Goal: Information Seeking & Learning: Compare options

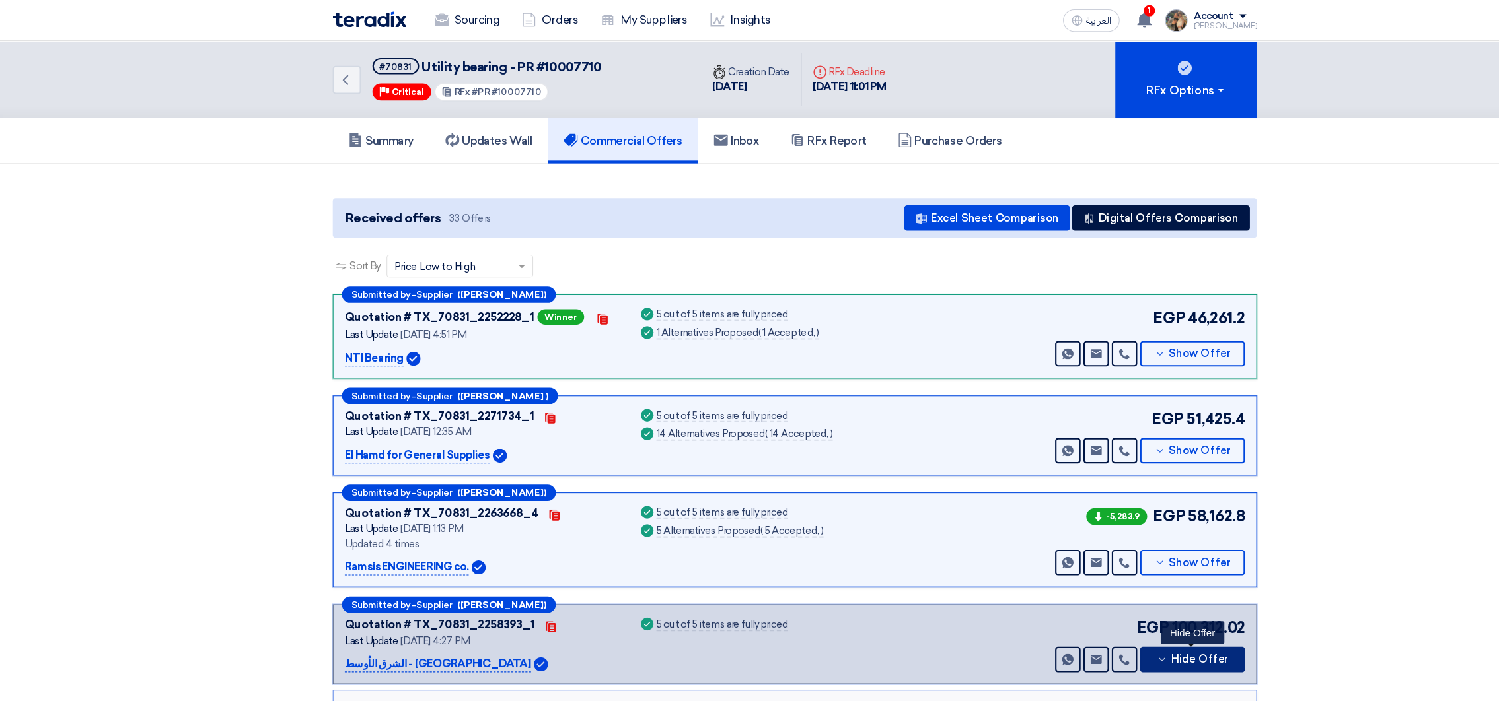
click at [1097, 610] on icon at bounding box center [1092, 615] width 11 height 11
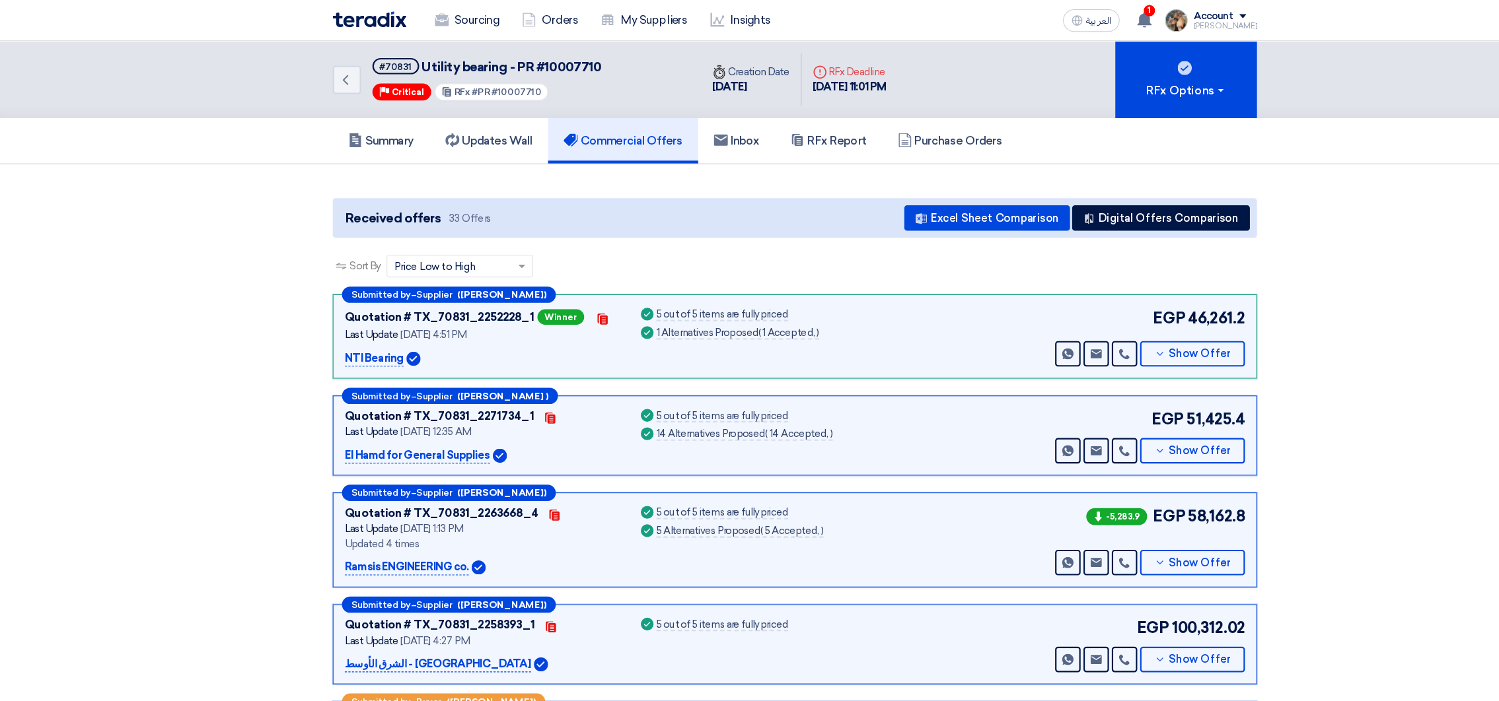
click at [346, 22] on img at bounding box center [352, 18] width 69 height 15
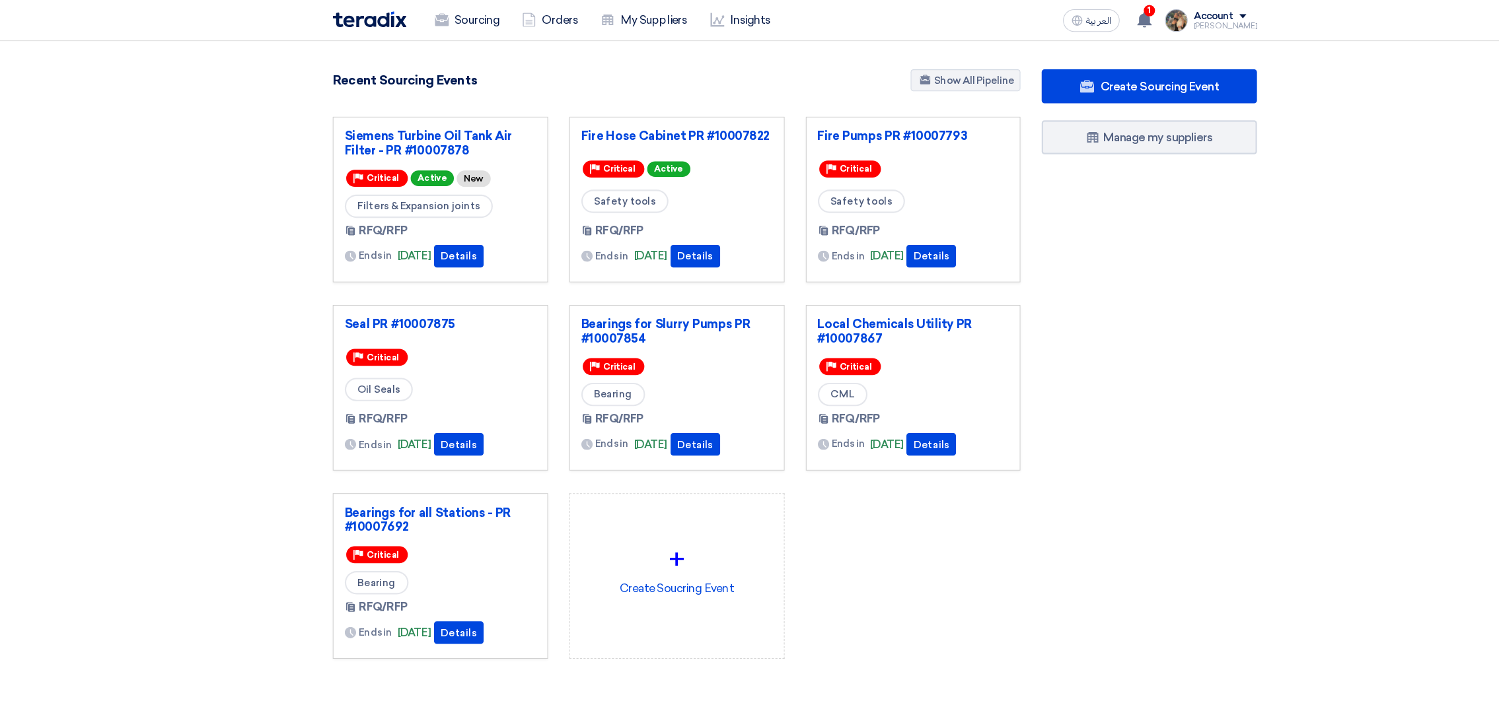
click at [877, 590] on div "Siemens Turbine Oil Tank Air Filter - PR #10007878 Priority Critical Active New…" at bounding box center [638, 372] width 661 height 527
click at [1081, 17] on icon at bounding box center [1075, 18] width 15 height 15
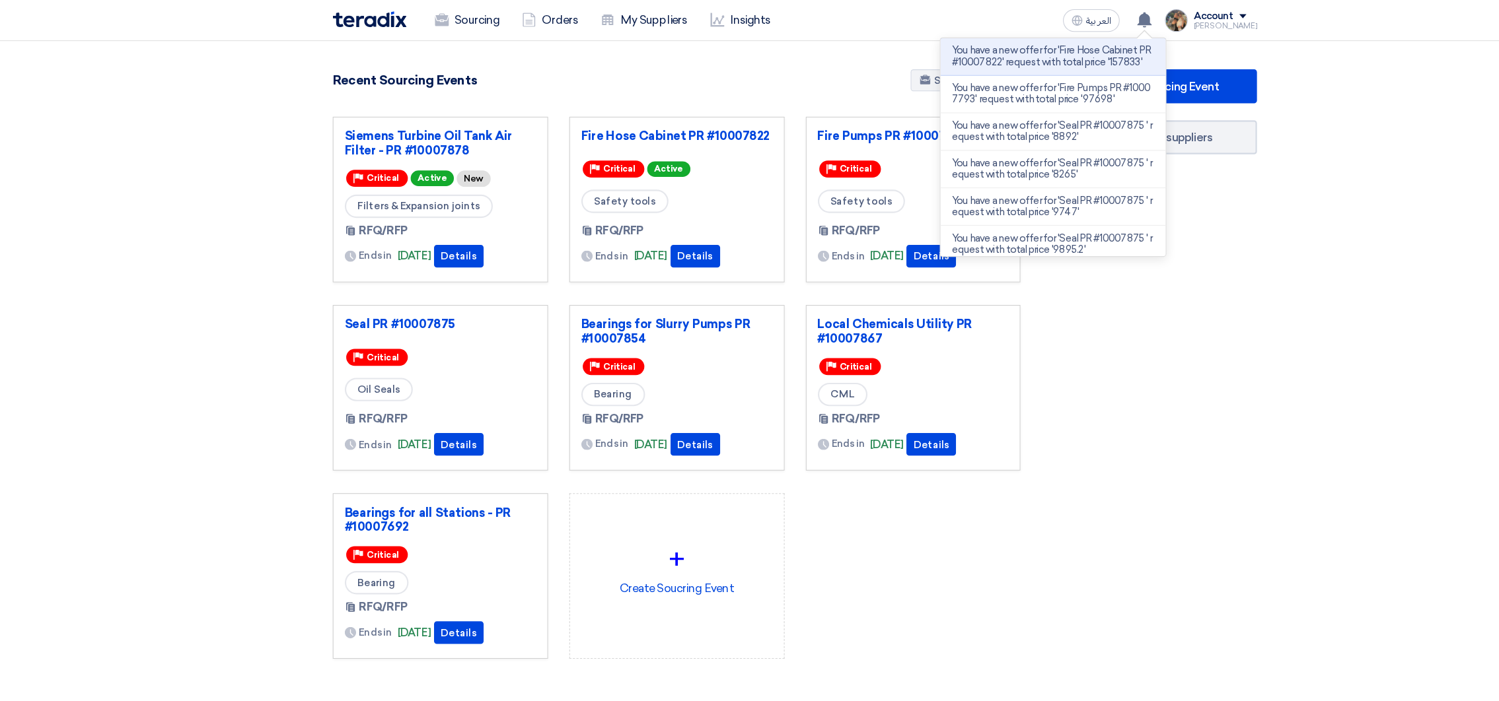
click at [1028, 63] on p "You have a new offer for 'Fire Hose Cabinet PR #10007822' request with total pr…" at bounding box center [990, 52] width 189 height 21
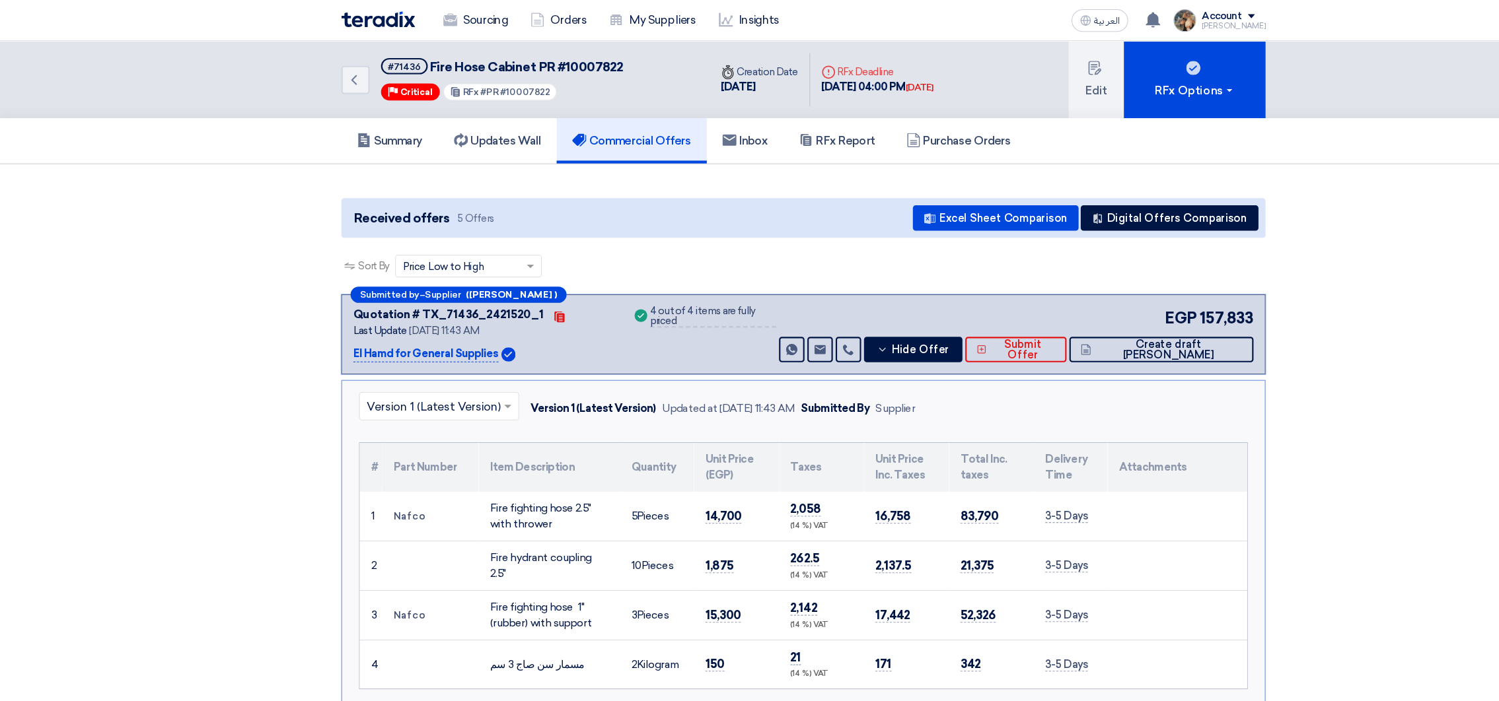
click at [911, 306] on div "EGP 157,833 Send Message Send Message" at bounding box center [946, 312] width 445 height 52
click at [885, 325] on span "Hide Offer" at bounding box center [859, 327] width 54 height 10
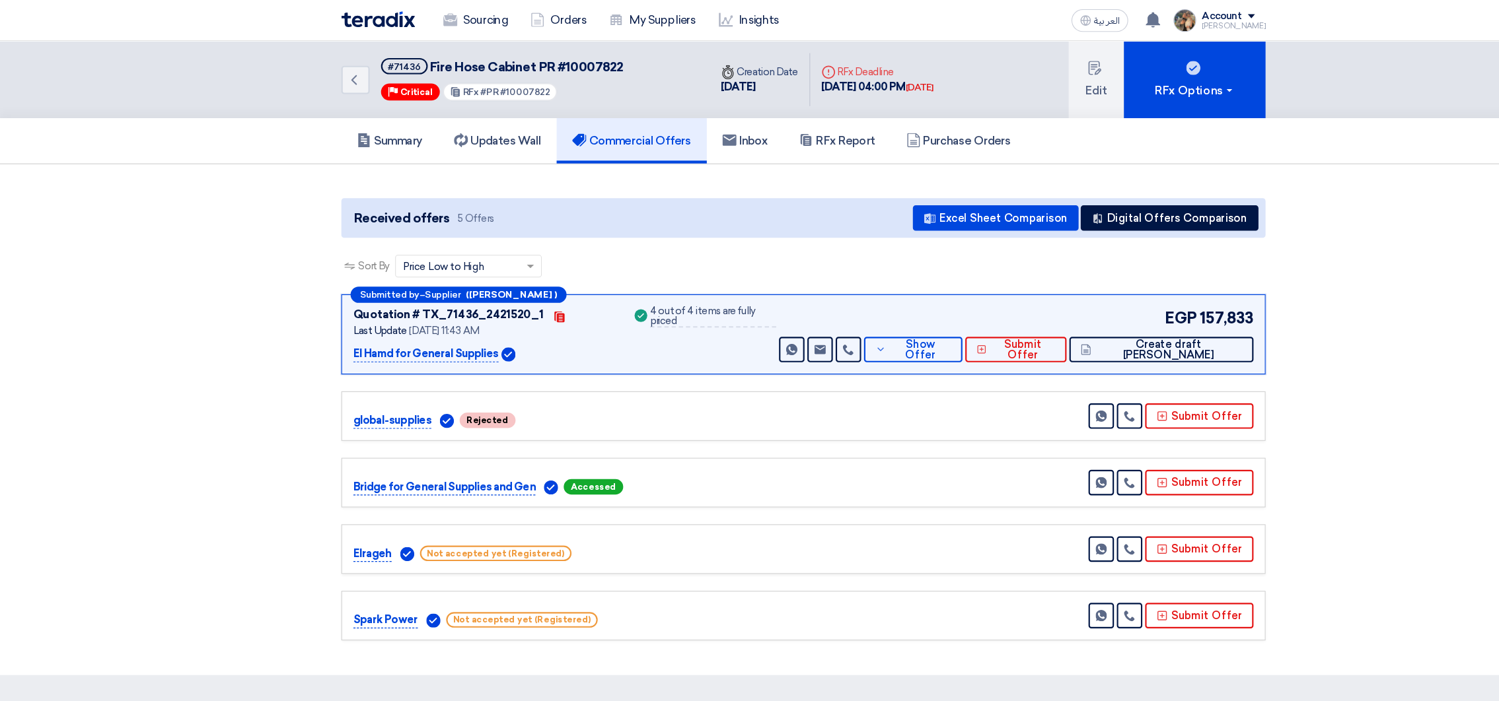
click at [371, 17] on img at bounding box center [352, 18] width 69 height 15
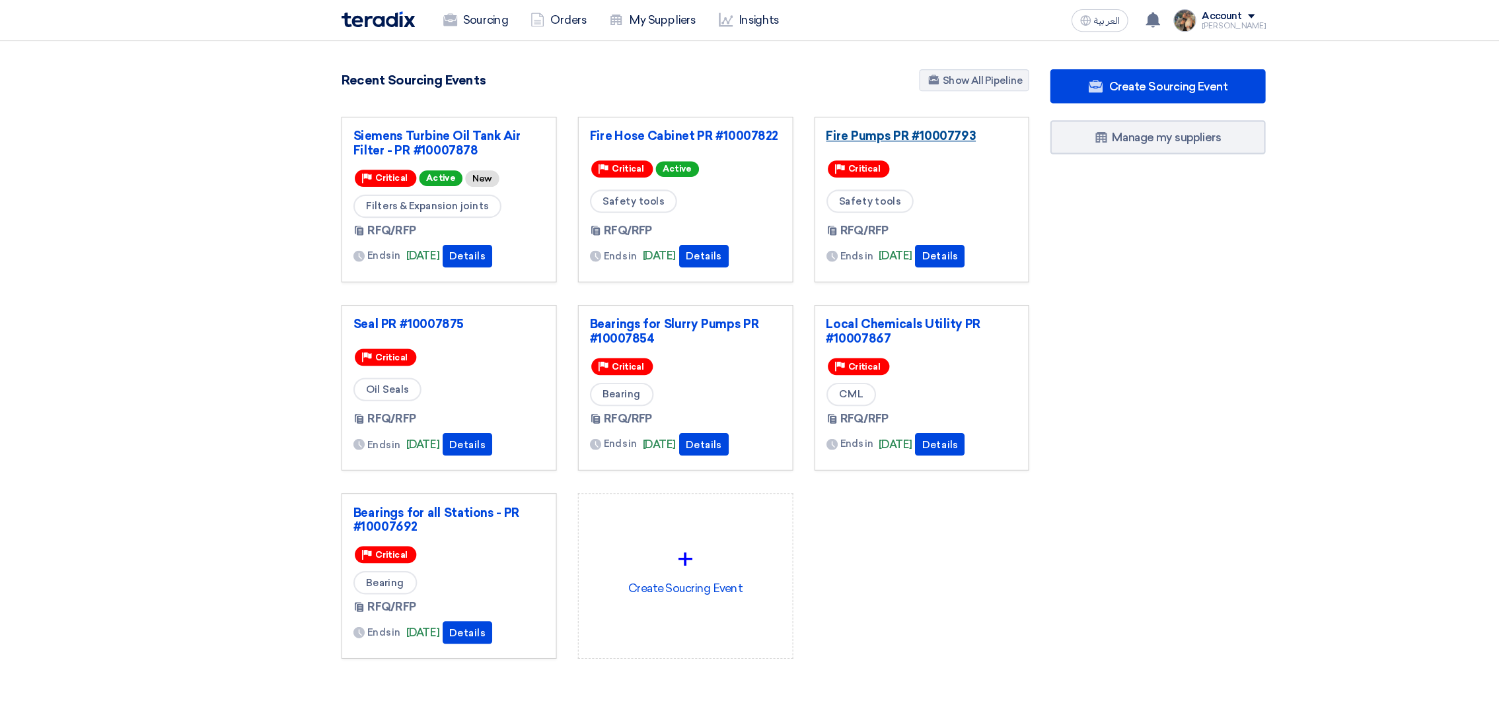
click at [840, 126] on link "Fire Pumps PR #10007793" at bounding box center [860, 126] width 178 height 13
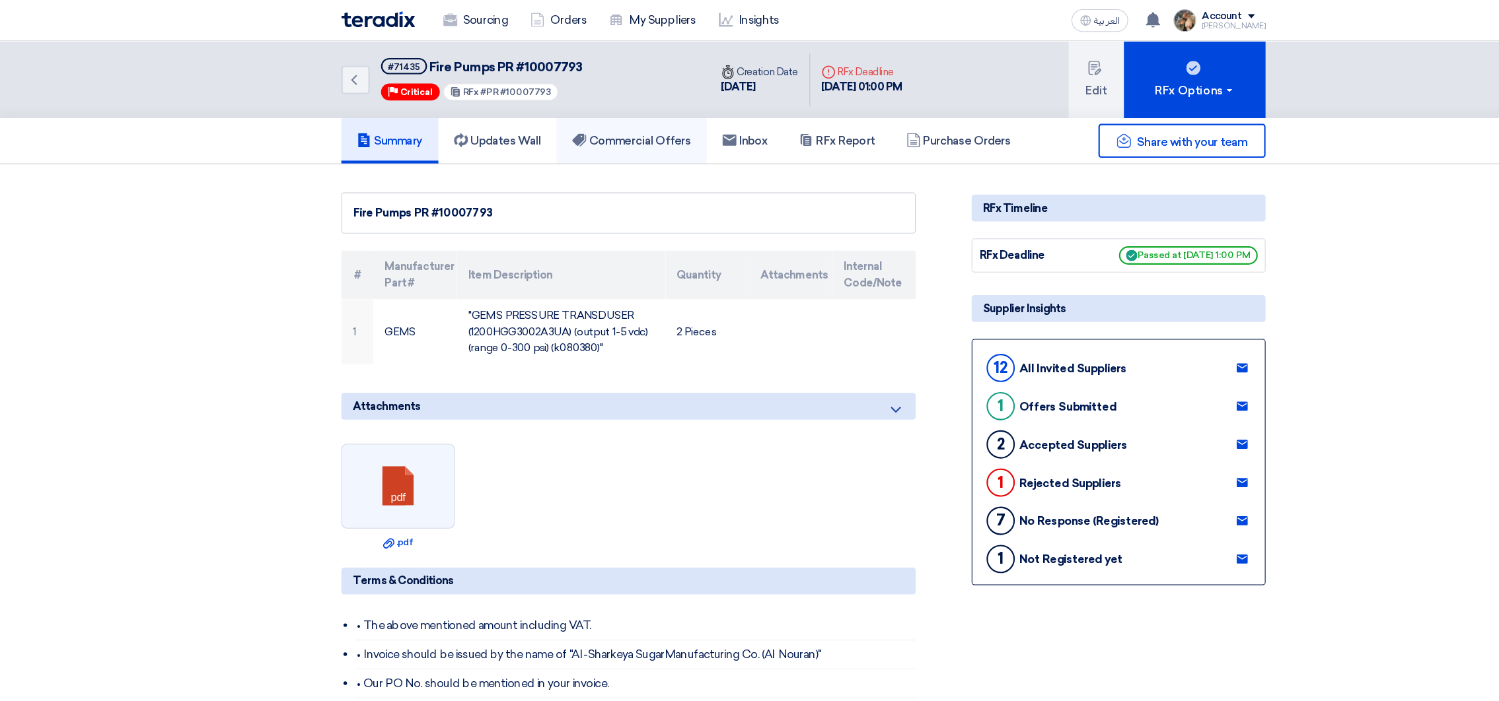
click at [596, 128] on h5 "Commercial Offers" at bounding box center [589, 131] width 111 height 13
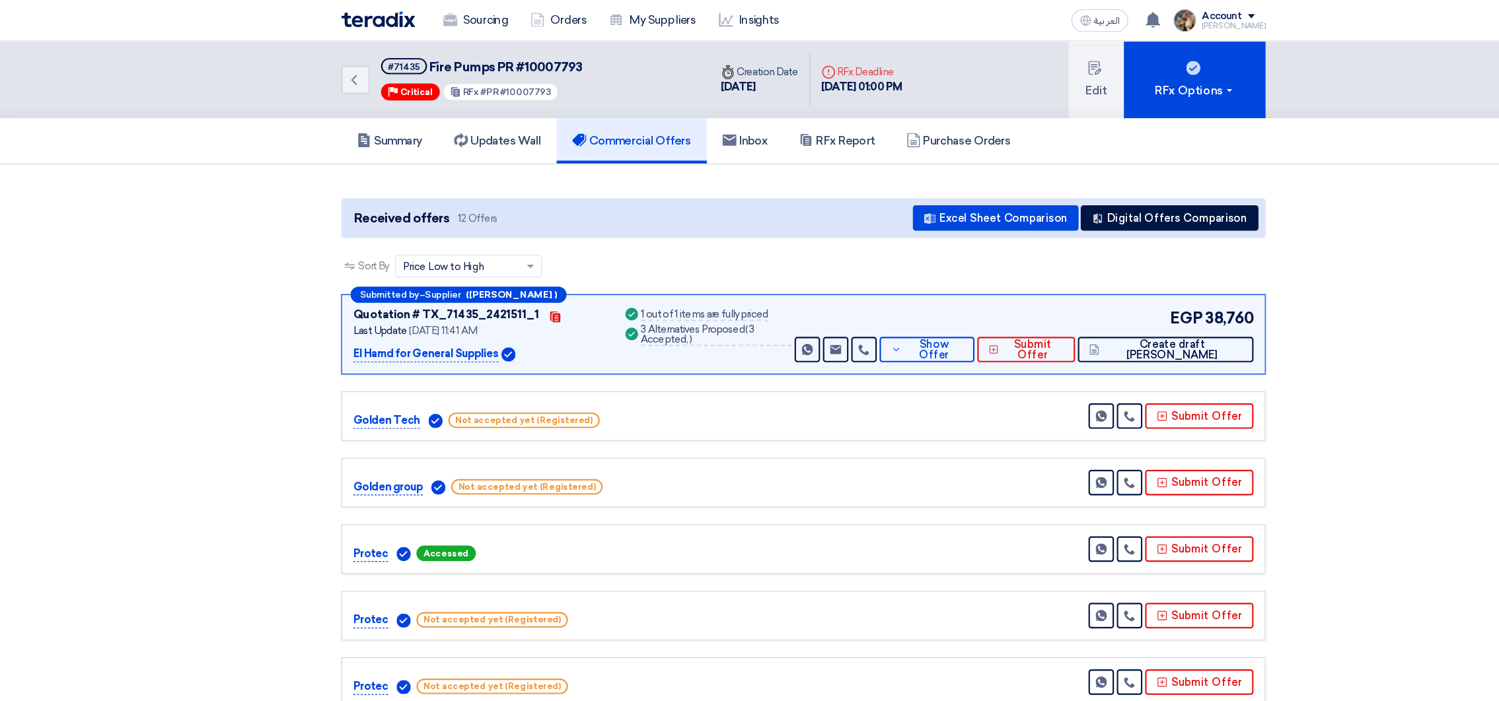
click at [346, 15] on img at bounding box center [352, 18] width 69 height 15
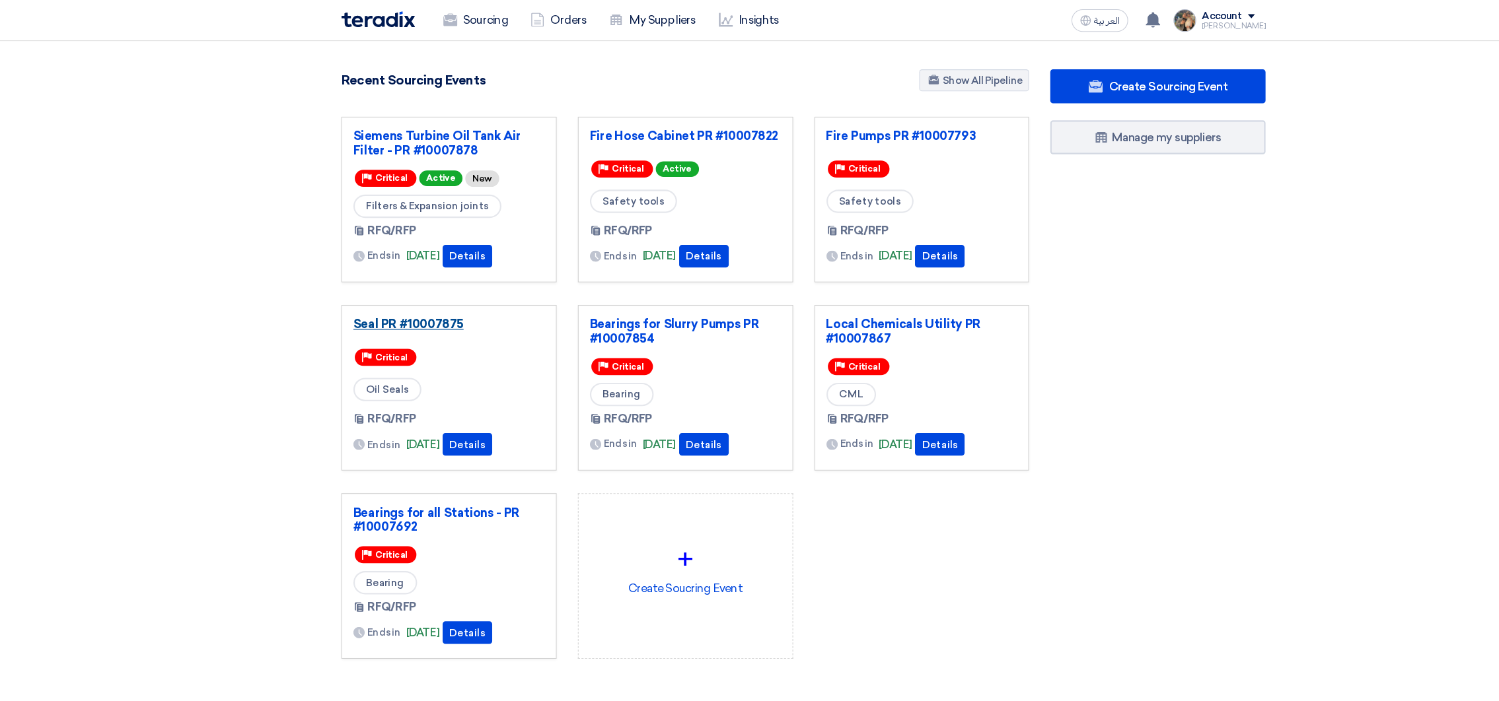
click at [413, 296] on link "Seal PR #10007875" at bounding box center [419, 302] width 178 height 13
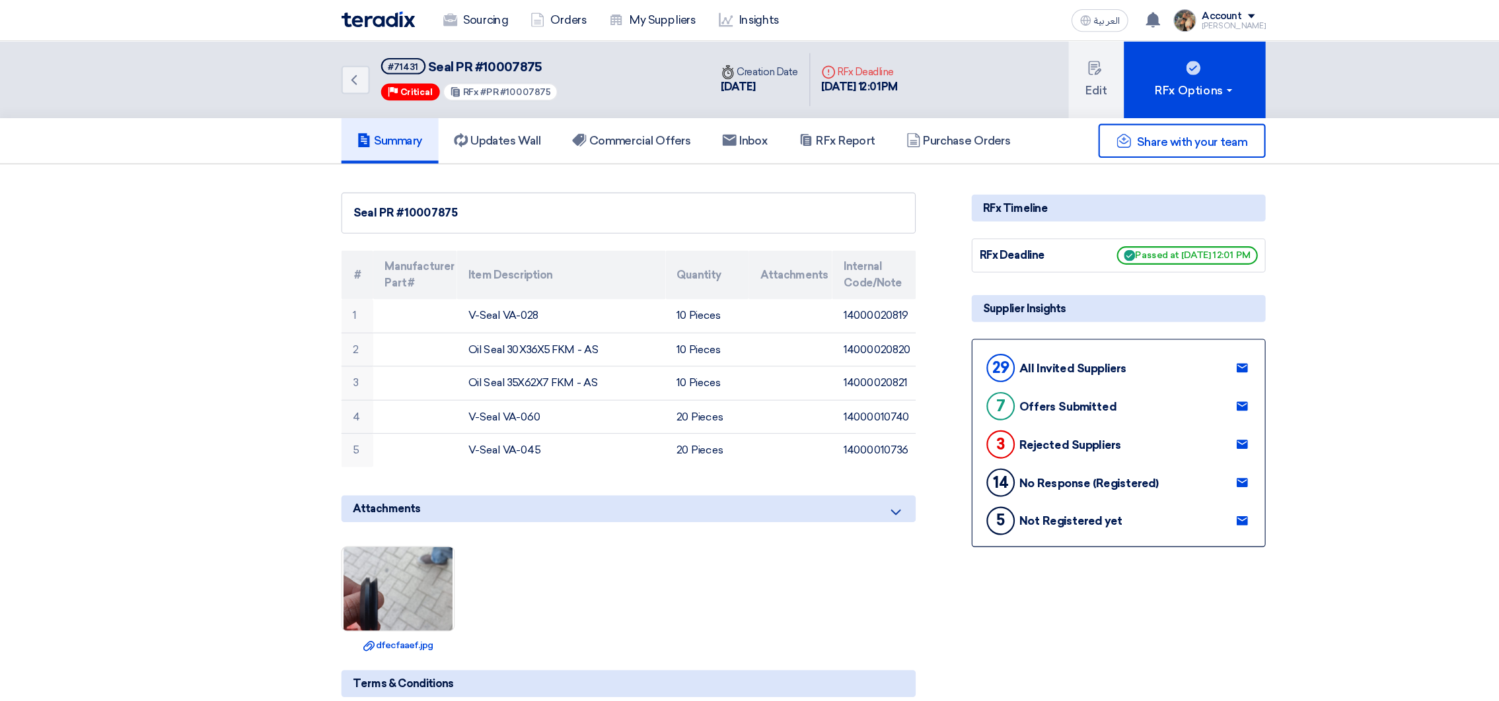
click at [476, 65] on span "Seal PR #10007875" at bounding box center [453, 62] width 106 height 15
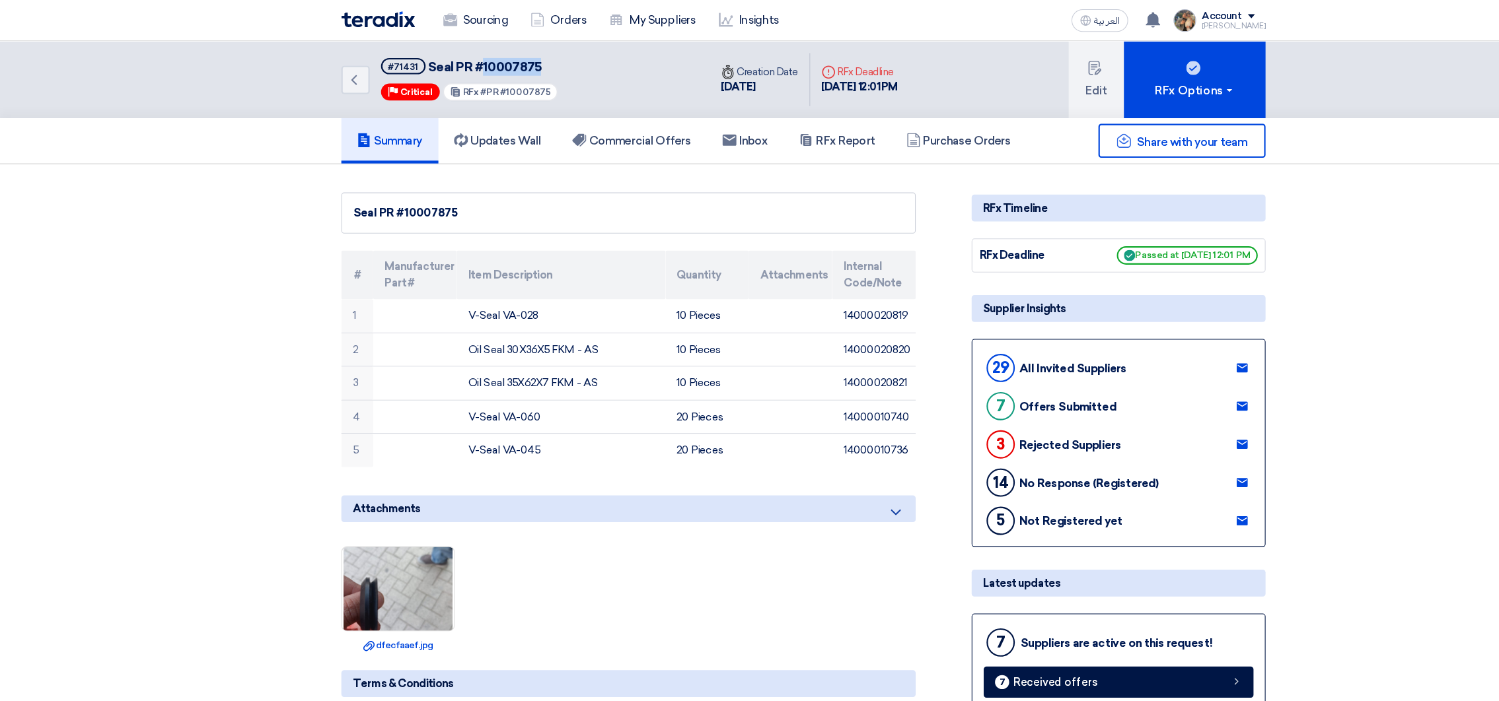
copy span "10007875"
click at [602, 135] on h5 "Commercial Offers" at bounding box center [589, 131] width 111 height 13
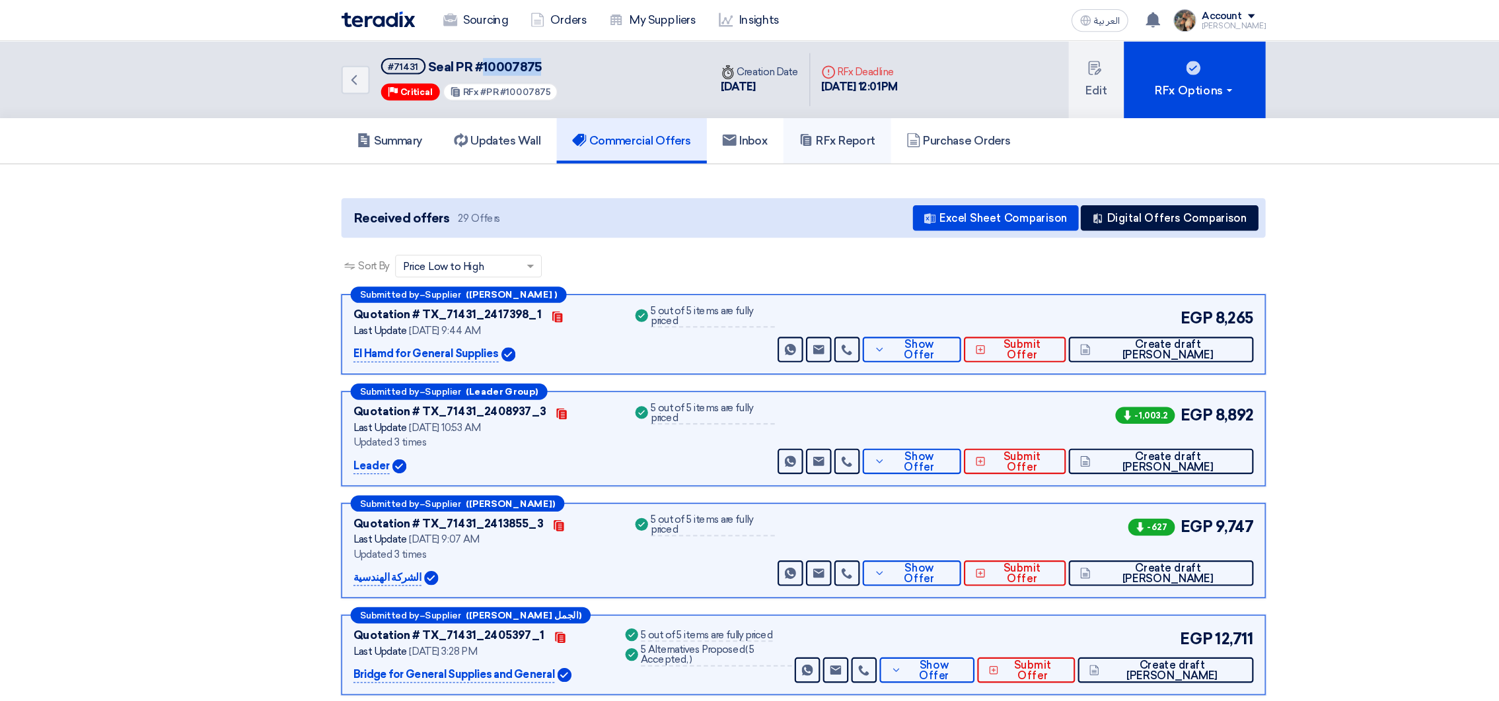
click at [772, 133] on h5 "RFx Report" at bounding box center [780, 131] width 71 height 13
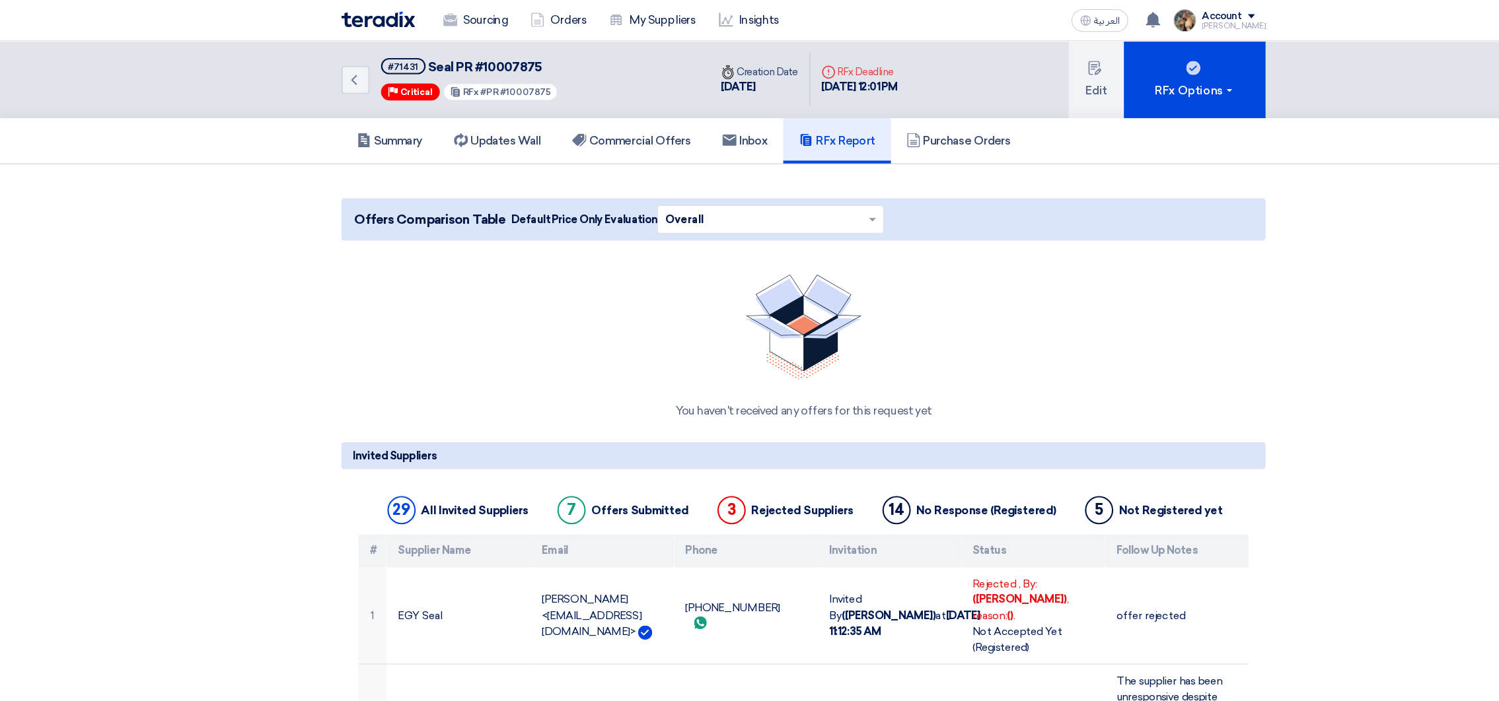
click at [434, 63] on span "Seal PR #10007875" at bounding box center [453, 62] width 106 height 15
drag, startPoint x: 434, startPoint y: 63, endPoint x: 470, endPoint y: 57, distance: 36.2
click at [470, 57] on span "Seal PR #10007875" at bounding box center [453, 62] width 106 height 15
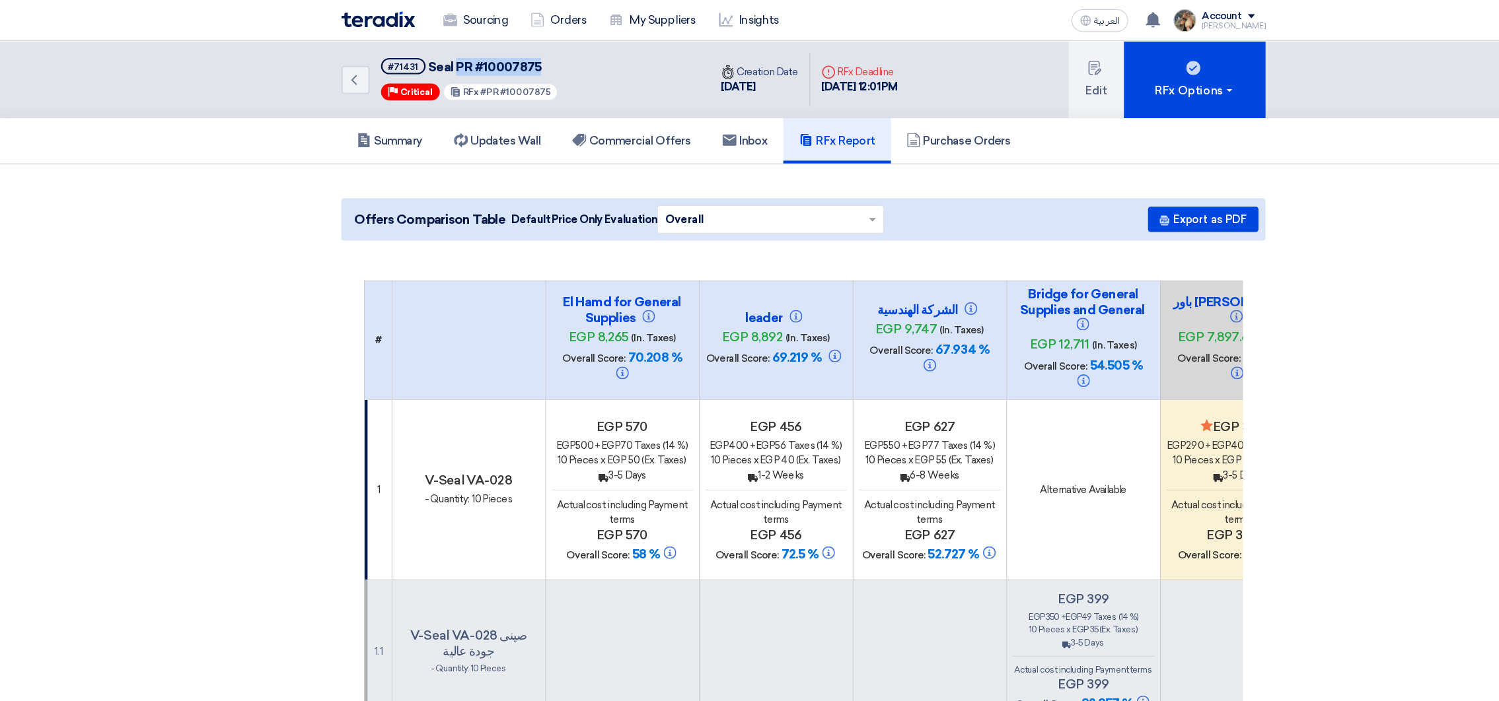
copy span "PR #10007875"
click at [428, 58] on span "Seal PR #10007875" at bounding box center [453, 62] width 106 height 15
drag, startPoint x: 428, startPoint y: 58, endPoint x: 471, endPoint y: 59, distance: 42.9
click at [491, 57] on span "Seal PR #10007875" at bounding box center [453, 62] width 106 height 15
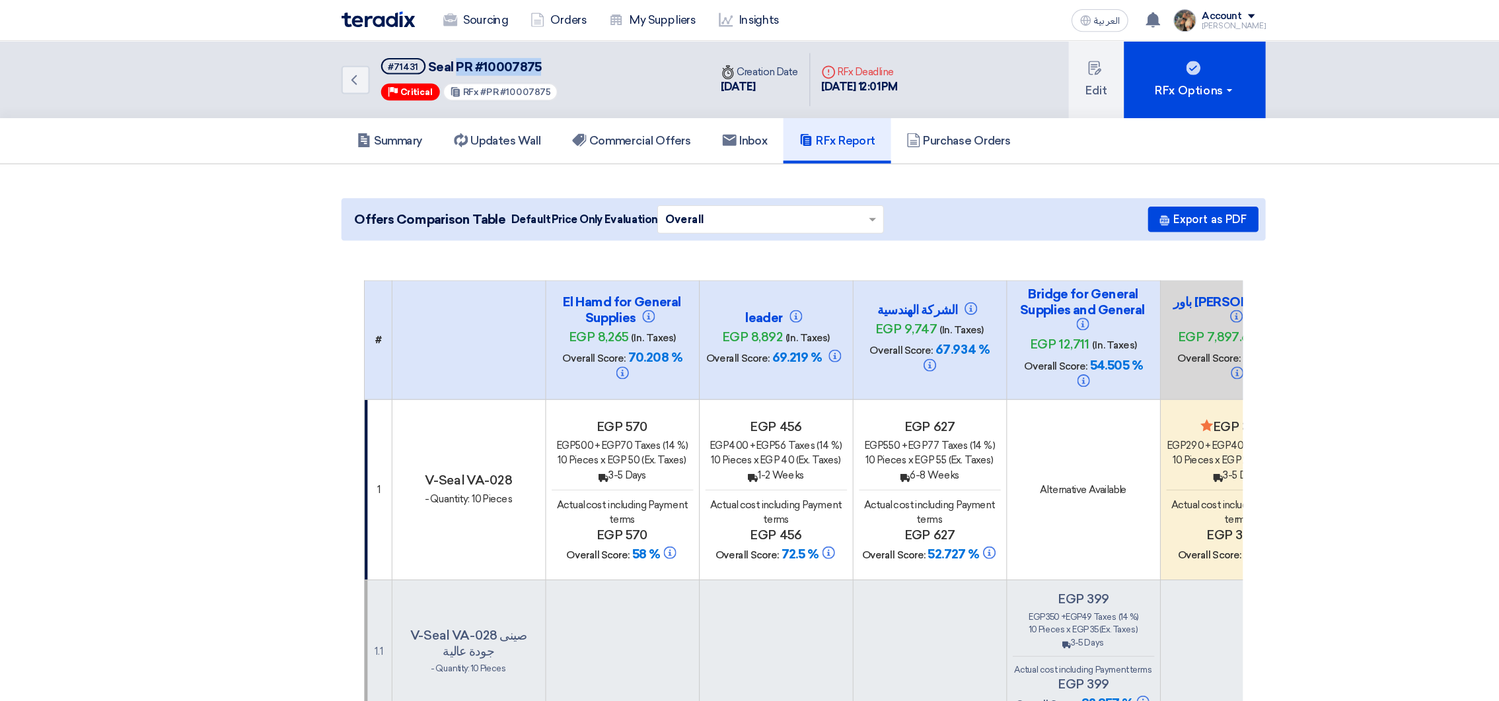
click at [473, 59] on span "Seal PR #10007875" at bounding box center [453, 62] width 106 height 15
click at [406, 59] on span "Seal PR #10007875" at bounding box center [453, 62] width 106 height 15
drag, startPoint x: 406, startPoint y: 59, endPoint x: 479, endPoint y: 59, distance: 73.3
click at [479, 59] on span "Seal PR #10007875" at bounding box center [453, 62] width 106 height 15
click at [1105, 201] on button "Export as PDF" at bounding box center [1122, 205] width 103 height 24
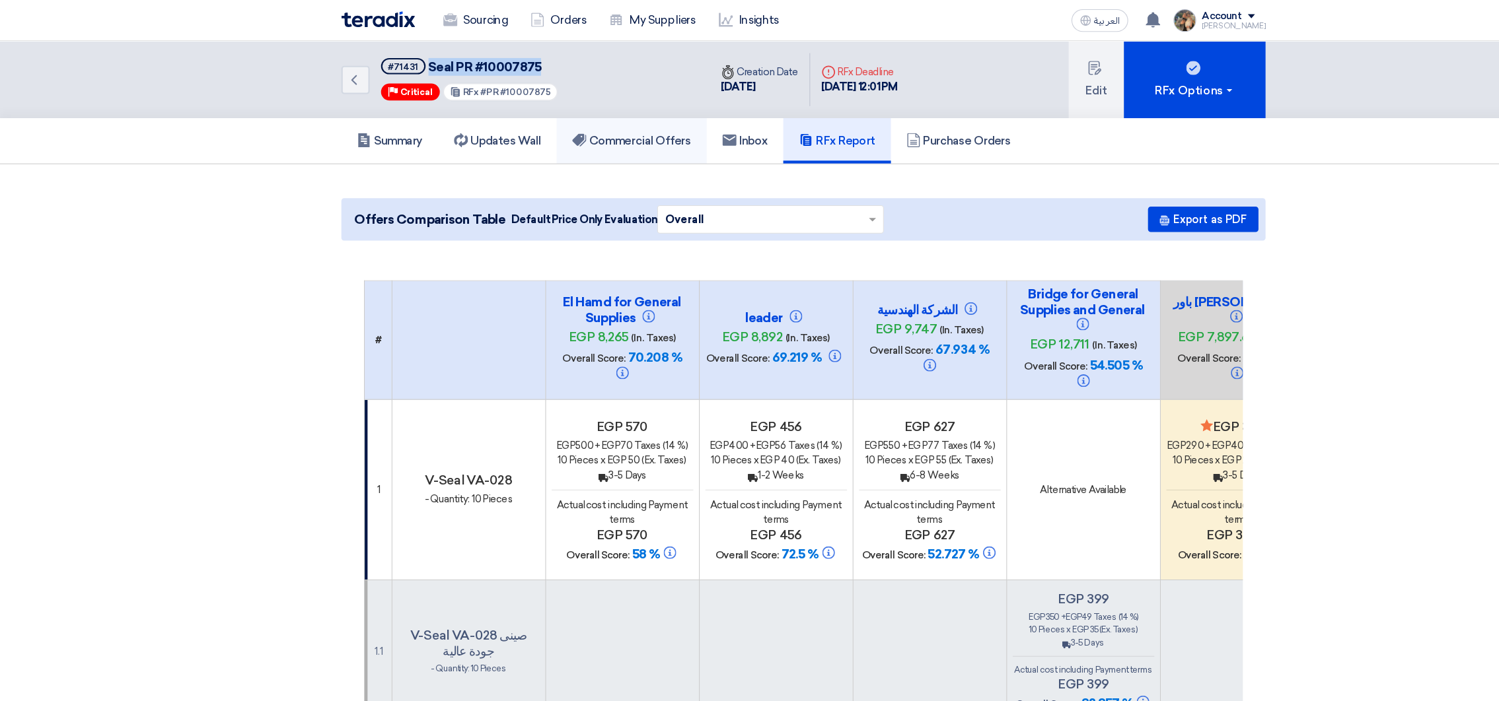
click at [600, 122] on link "Commercial Offers" at bounding box center [589, 131] width 140 height 42
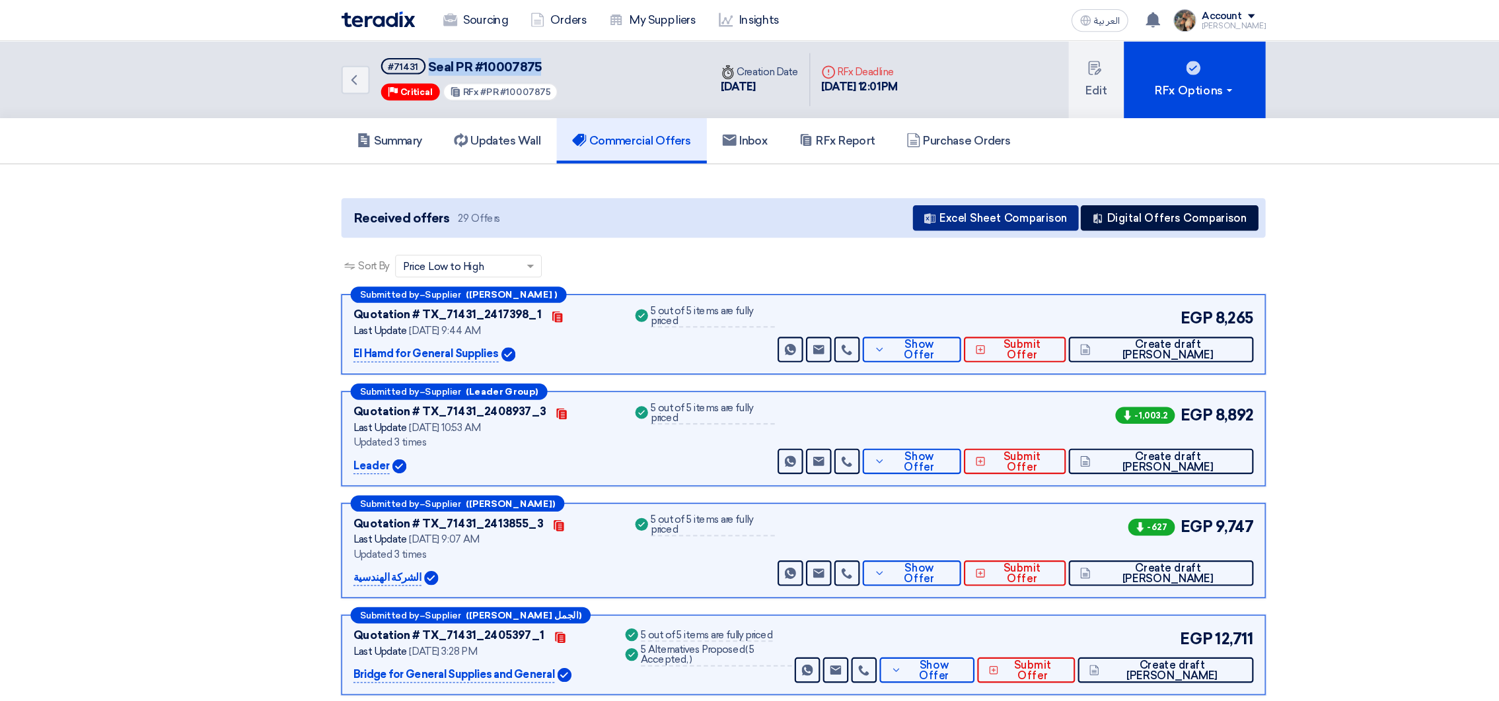
click at [945, 205] on button "Excel Sheet Comparison" at bounding box center [928, 204] width 155 height 24
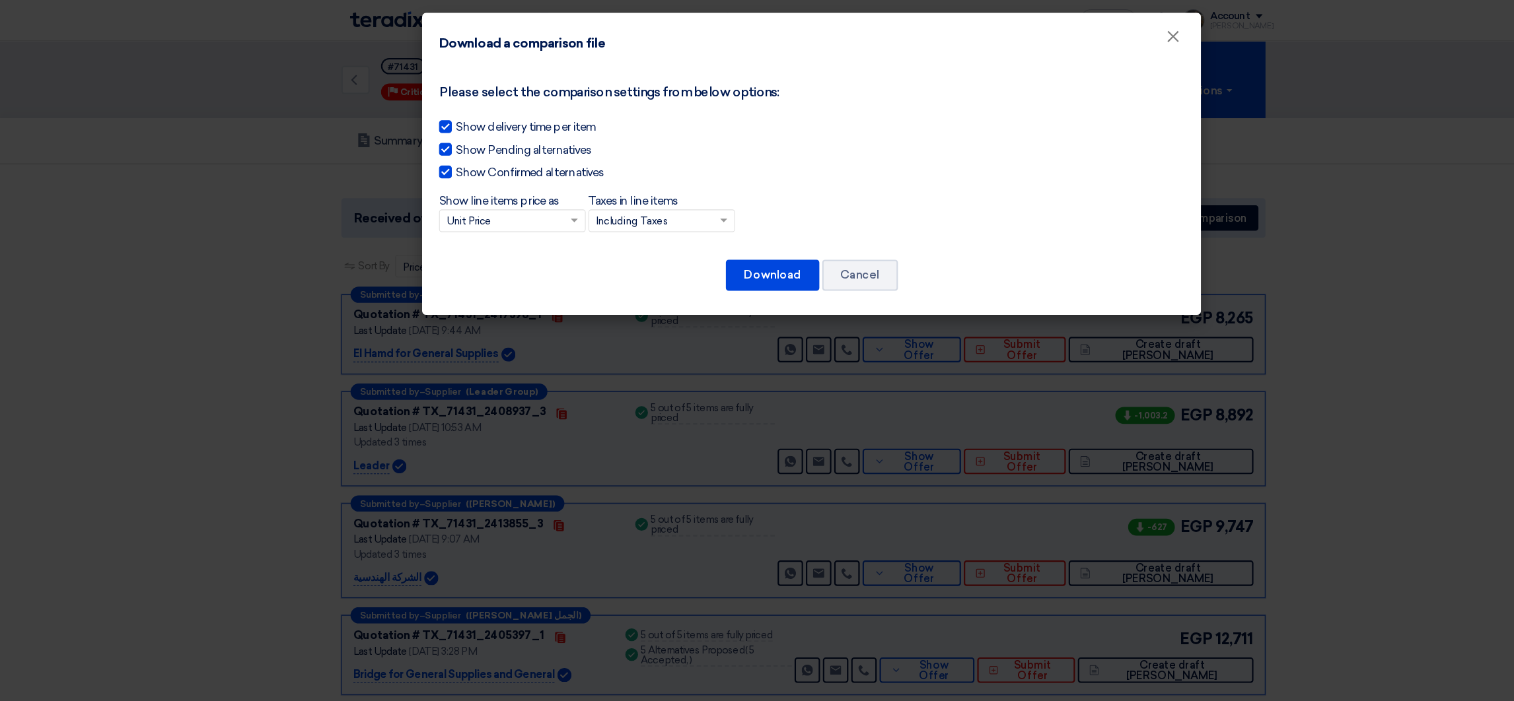
click at [602, 199] on input "Taxes in line items × Including Taxes" at bounding box center [610, 207] width 109 height 22
click at [608, 258] on span "Excluding Taxes" at bounding box center [591, 253] width 70 height 11
click at [608, 218] on input "Taxes in line items × Including Taxes Including Taxes Excluding Taxes" at bounding box center [610, 207] width 109 height 22
click at [695, 252] on button "Download" at bounding box center [720, 256] width 87 height 29
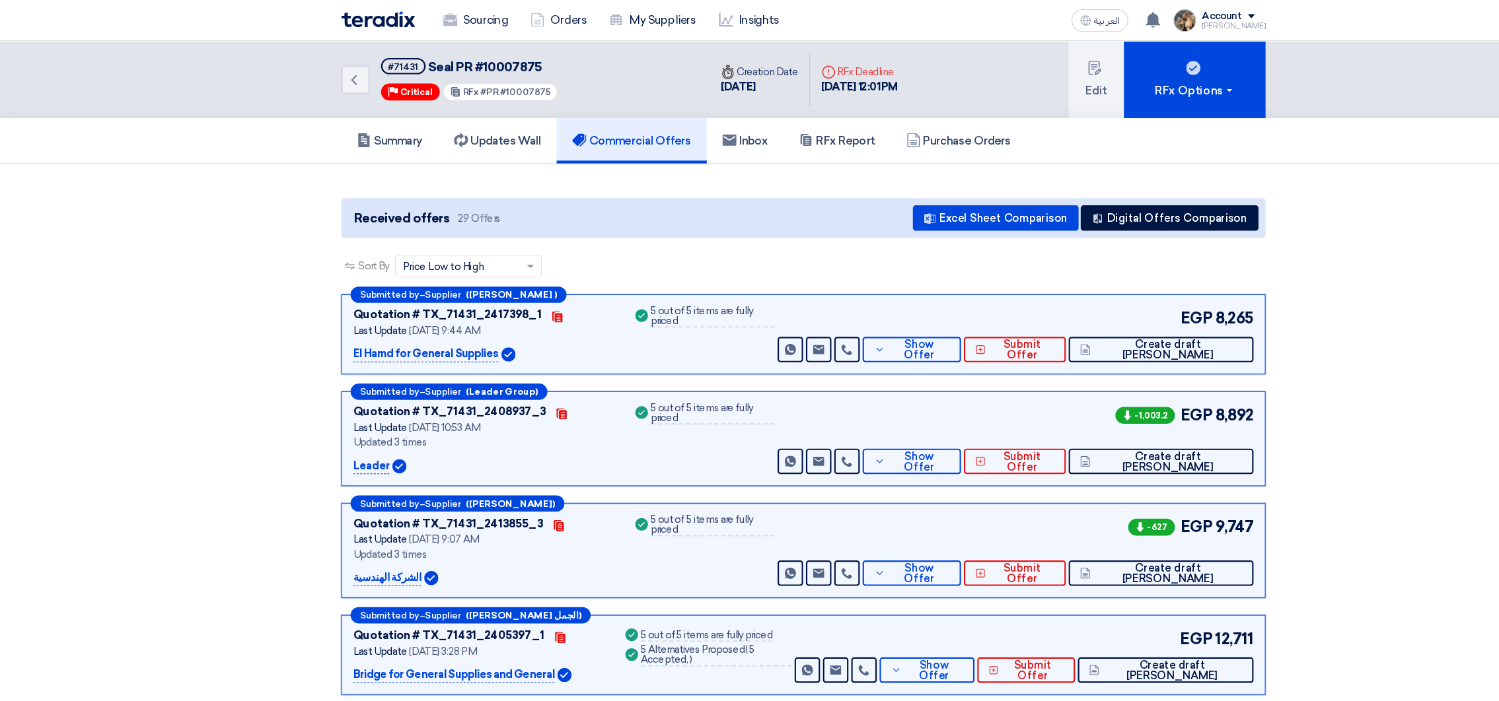
click at [362, 20] on img at bounding box center [352, 18] width 69 height 15
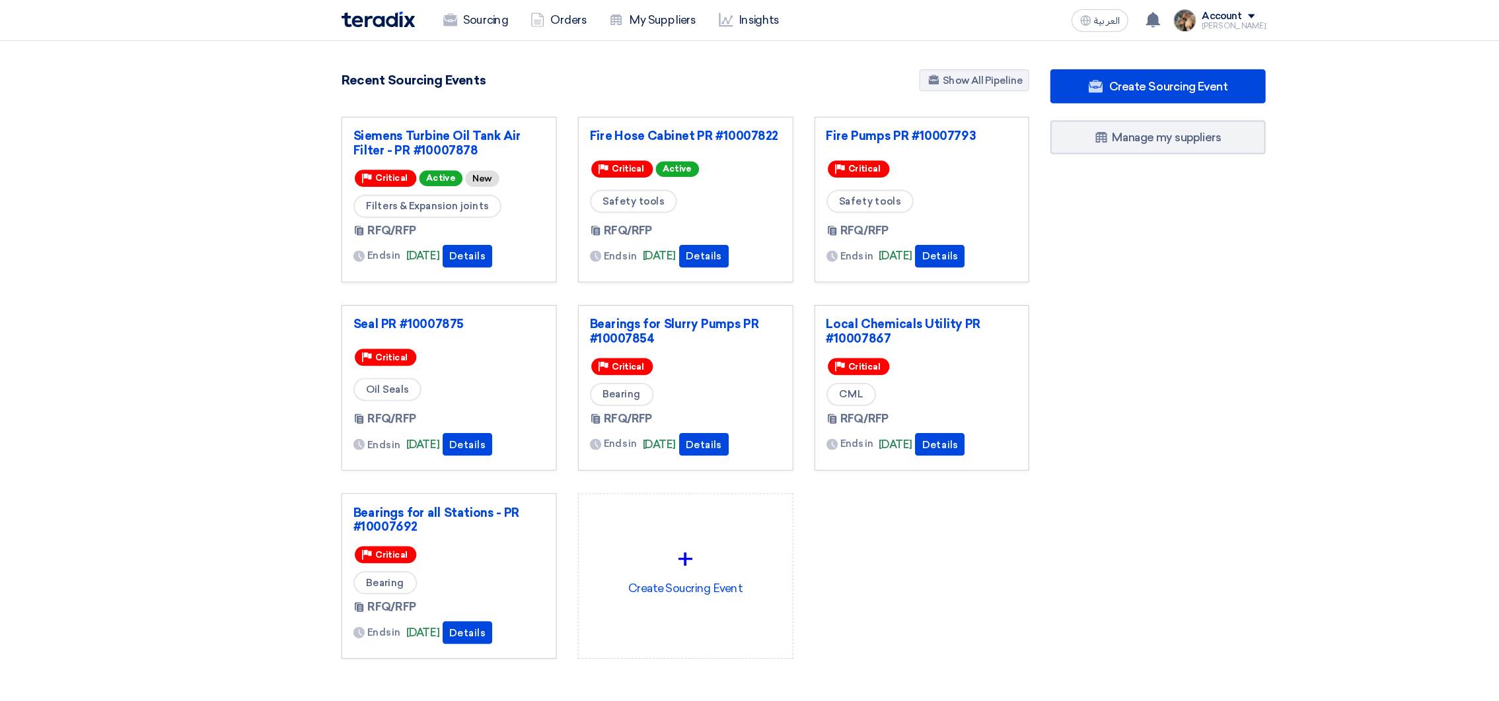
click at [682, 81] on div "Recent Sourcing Events Show All Pipeline" at bounding box center [638, 76] width 641 height 23
